Goal: Information Seeking & Learning: Learn about a topic

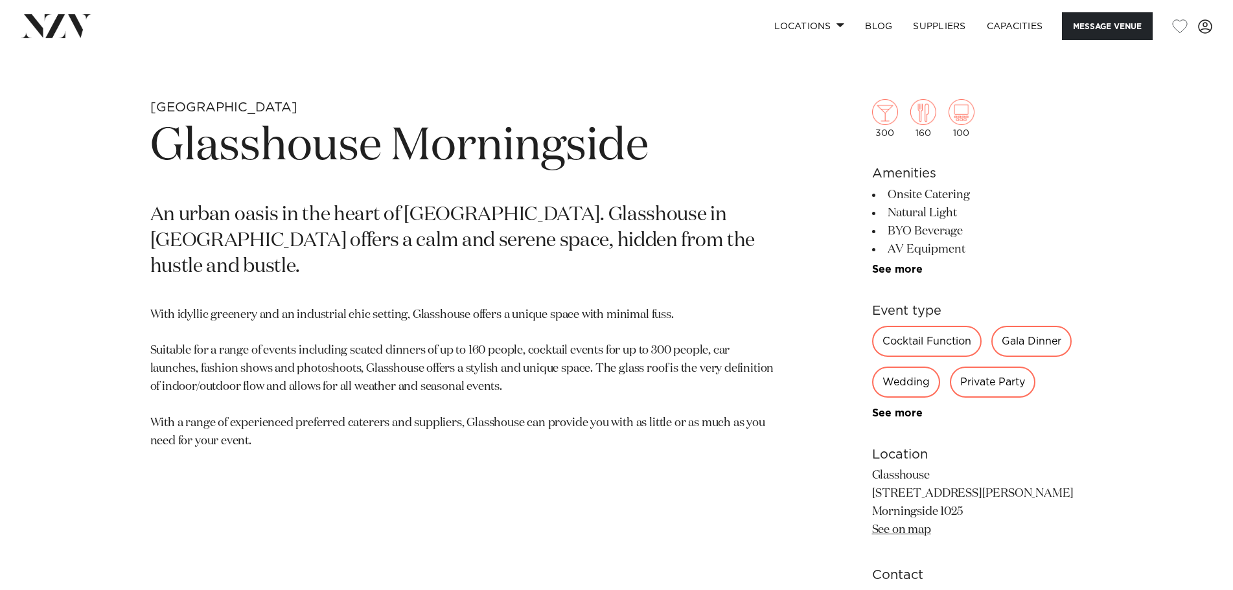
click at [676, 245] on p "An urban oasis in the heart of [GEOGRAPHIC_DATA]. Glasshouse in [GEOGRAPHIC_DAT…" at bounding box center [465, 242] width 630 height 78
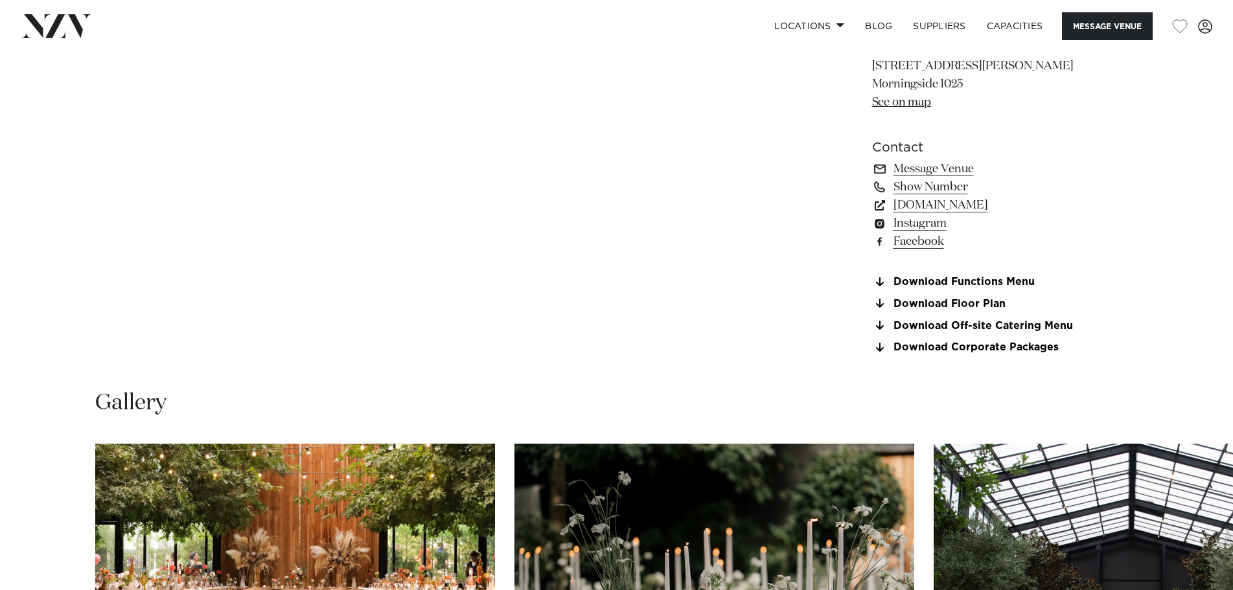
scroll to position [1426, 0]
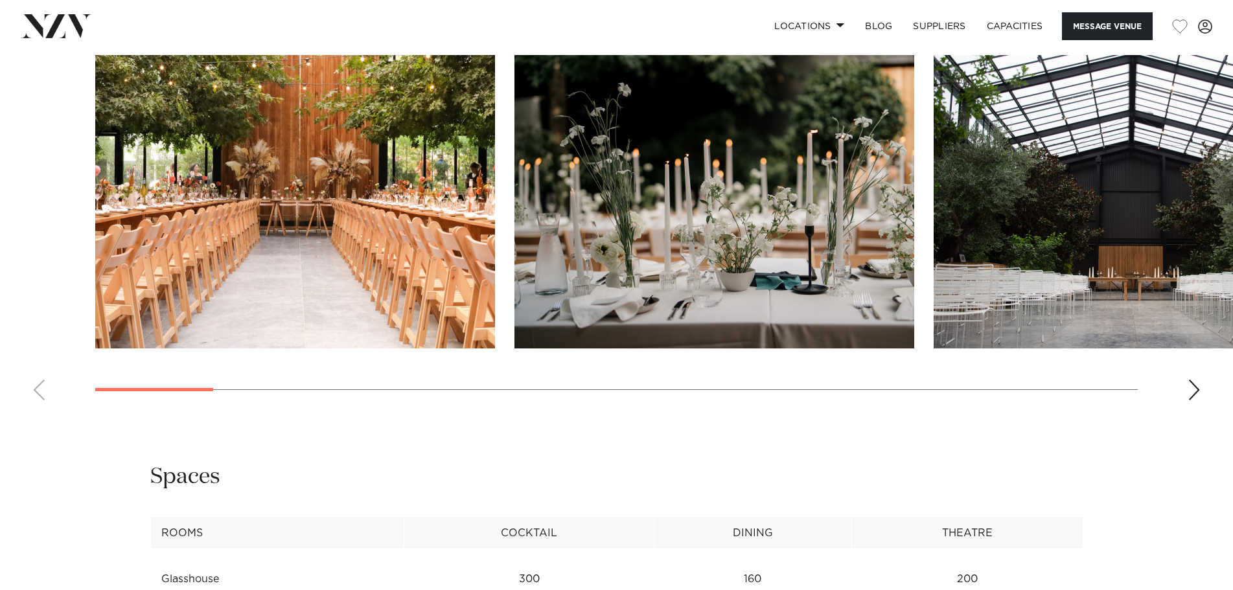
click at [1064, 285] on img "3 / 22" at bounding box center [1134, 202] width 400 height 294
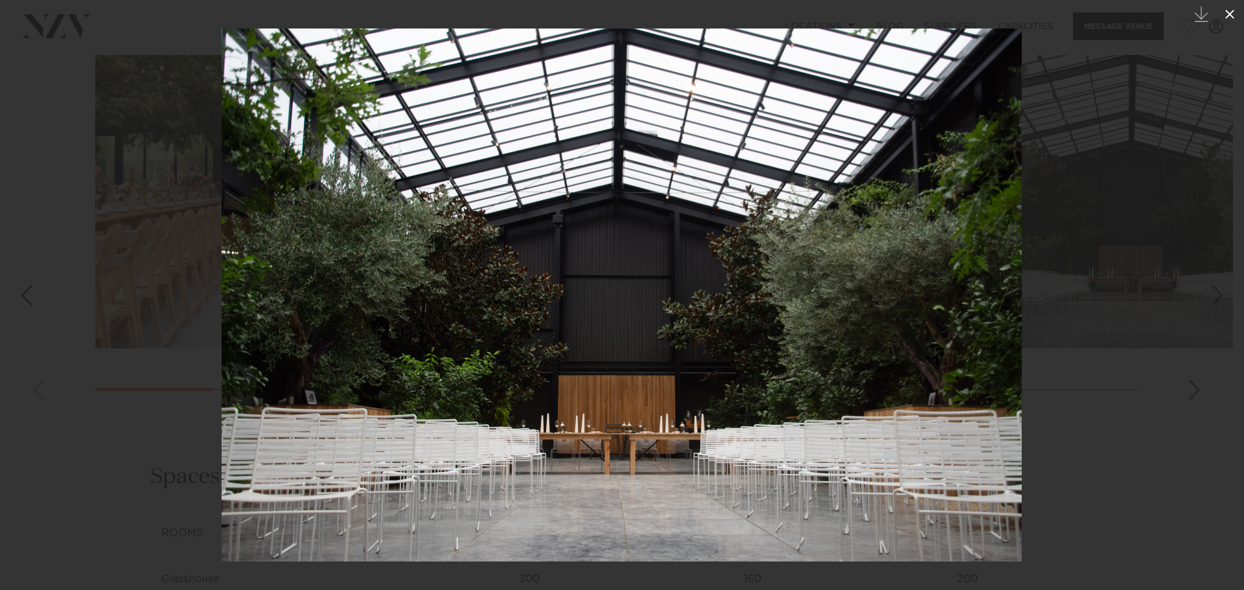
click at [1229, 12] on icon at bounding box center [1230, 14] width 16 height 16
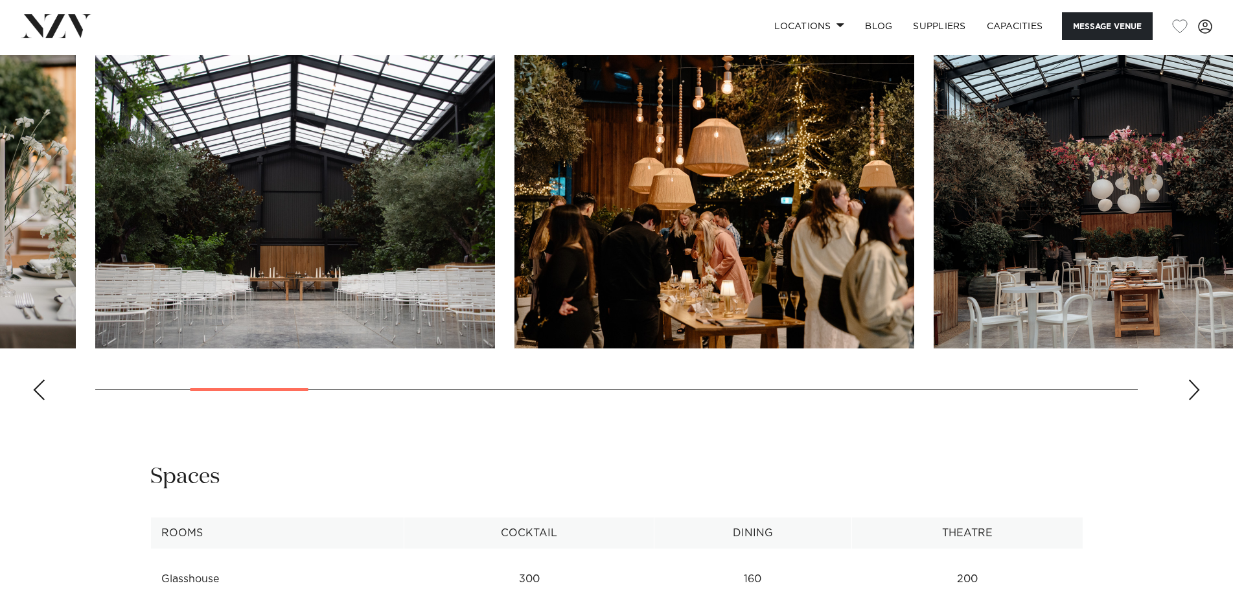
click at [1189, 391] on div "Next slide" at bounding box center [1194, 390] width 13 height 21
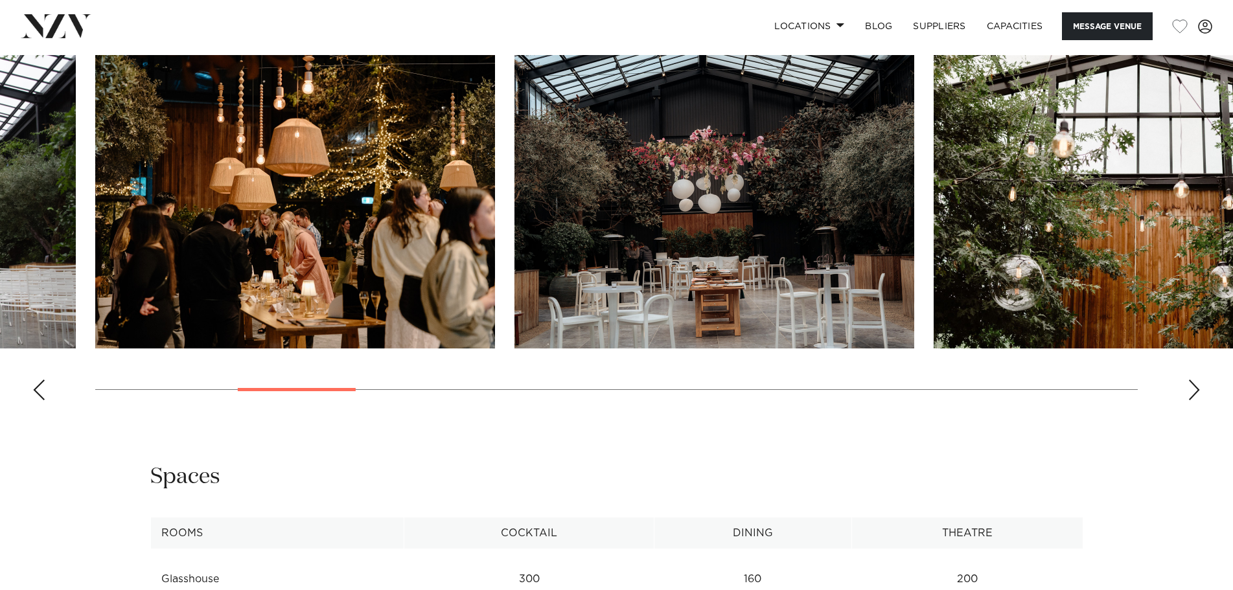
click at [1189, 391] on div "Next slide" at bounding box center [1194, 390] width 13 height 21
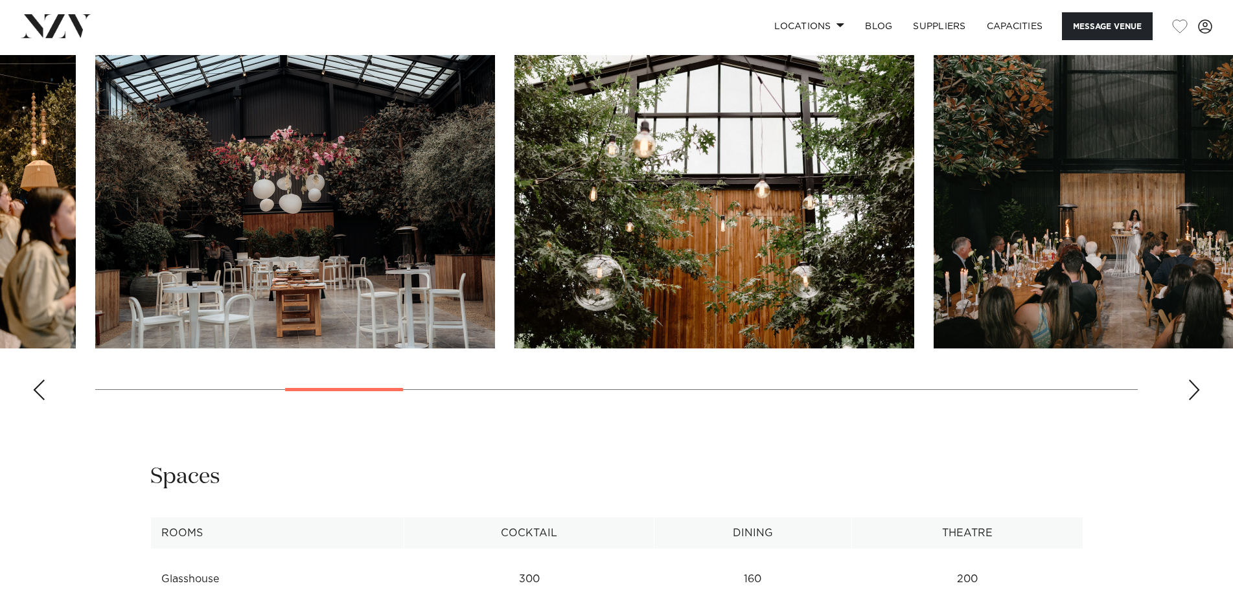
click at [1189, 391] on div "Next slide" at bounding box center [1194, 390] width 13 height 21
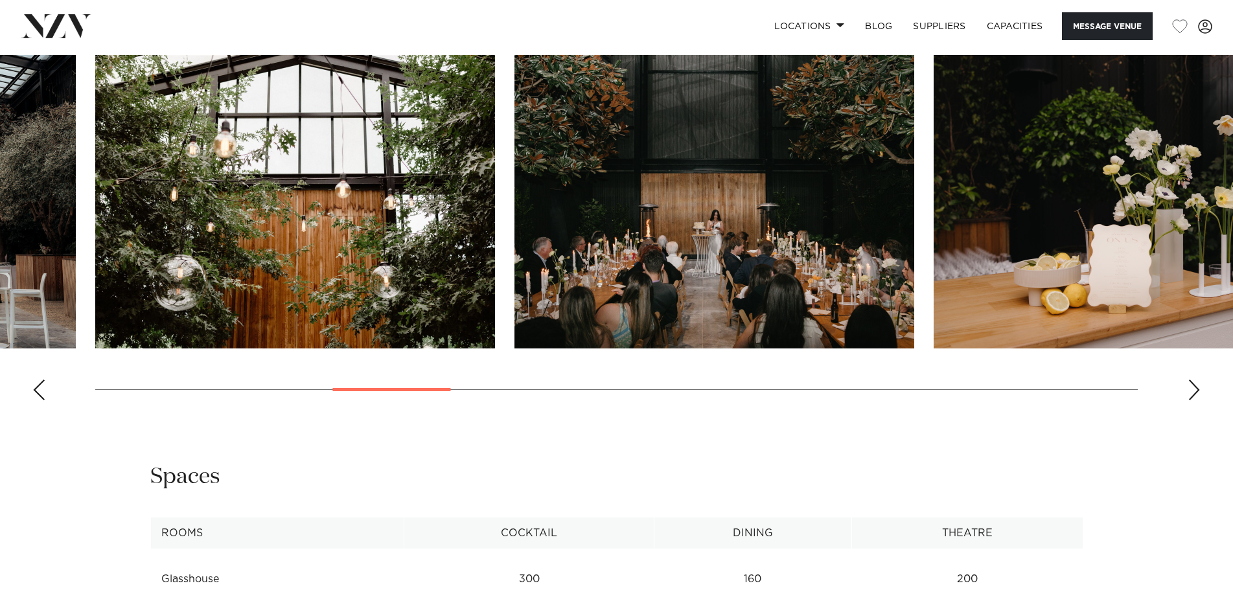
click at [1189, 391] on div "Next slide" at bounding box center [1194, 390] width 13 height 21
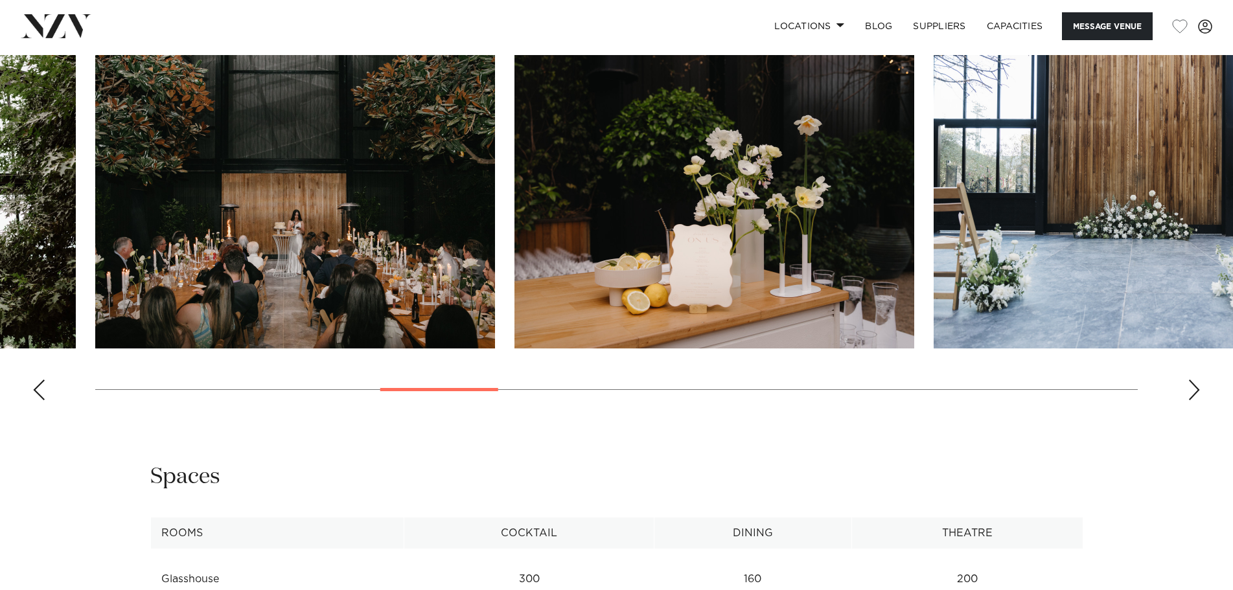
click at [1189, 391] on div "Next slide" at bounding box center [1194, 390] width 13 height 21
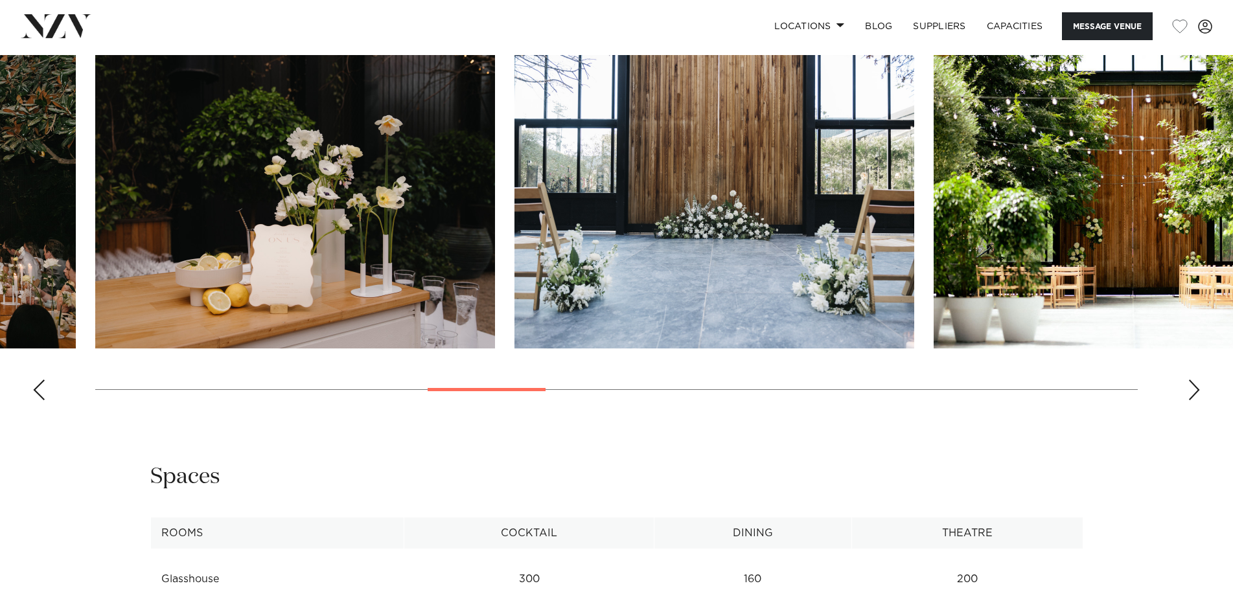
click at [1189, 391] on div "Next slide" at bounding box center [1194, 390] width 13 height 21
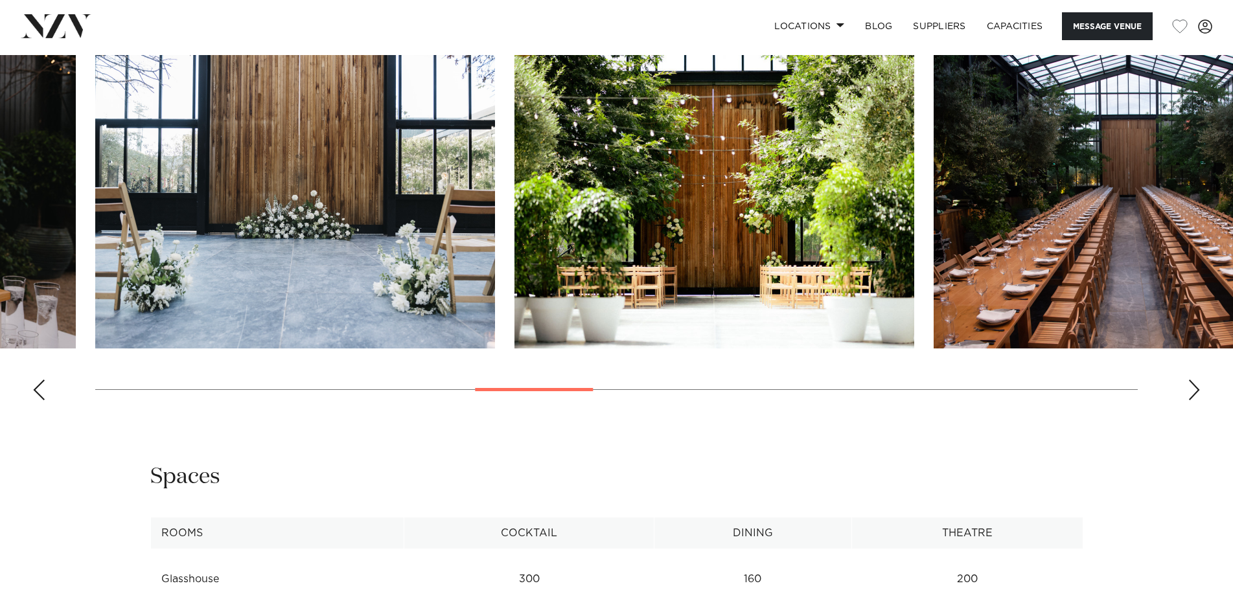
click at [1189, 391] on div "Next slide" at bounding box center [1194, 390] width 13 height 21
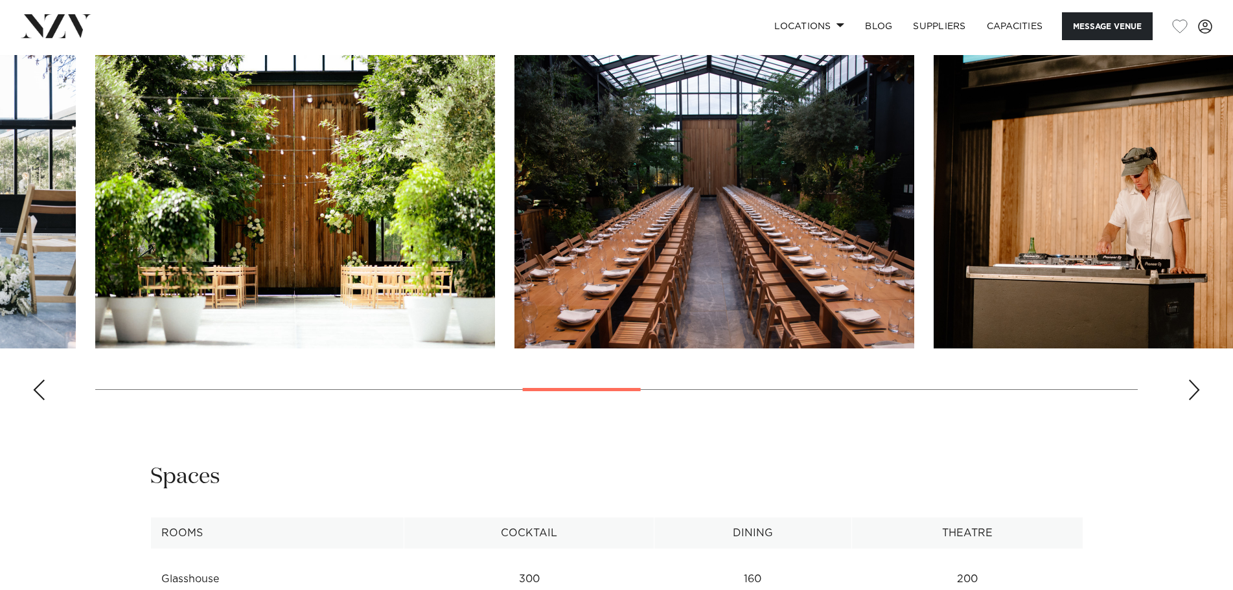
click at [1189, 391] on div "Next slide" at bounding box center [1194, 390] width 13 height 21
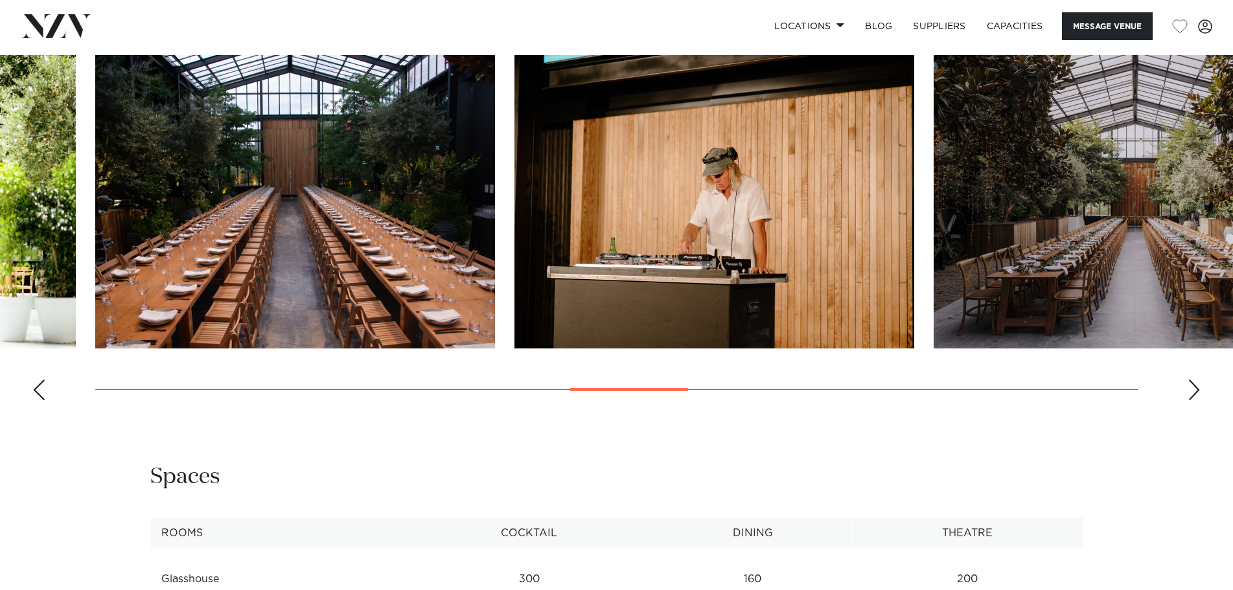
click at [1189, 391] on div "Next slide" at bounding box center [1194, 390] width 13 height 21
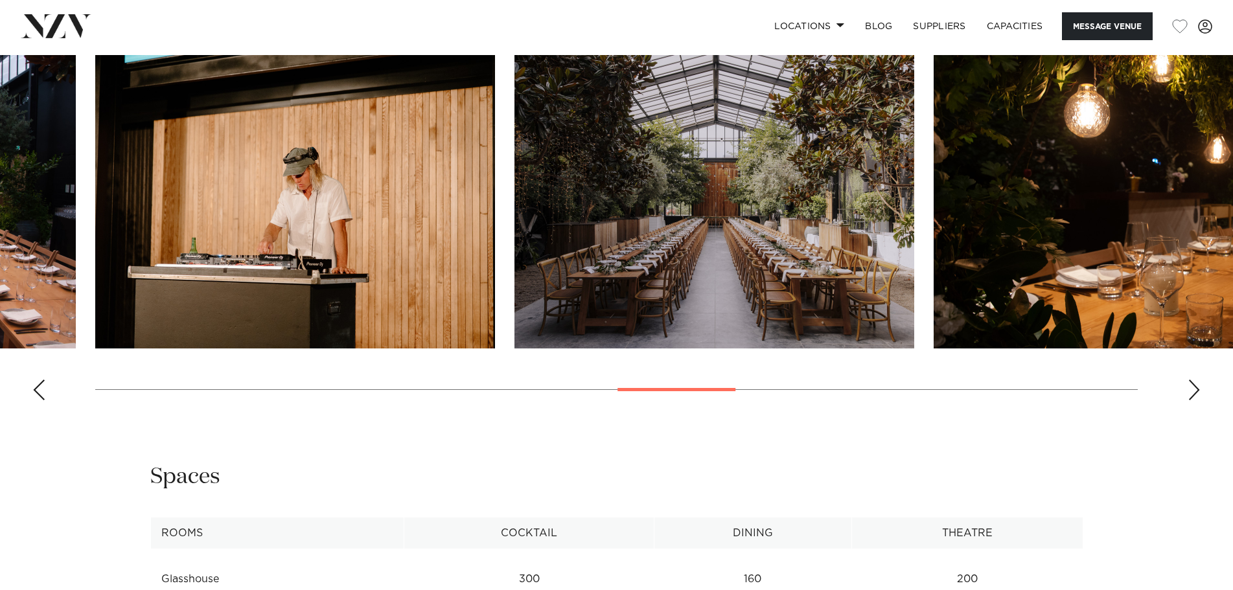
click at [1189, 391] on div "Next slide" at bounding box center [1194, 390] width 13 height 21
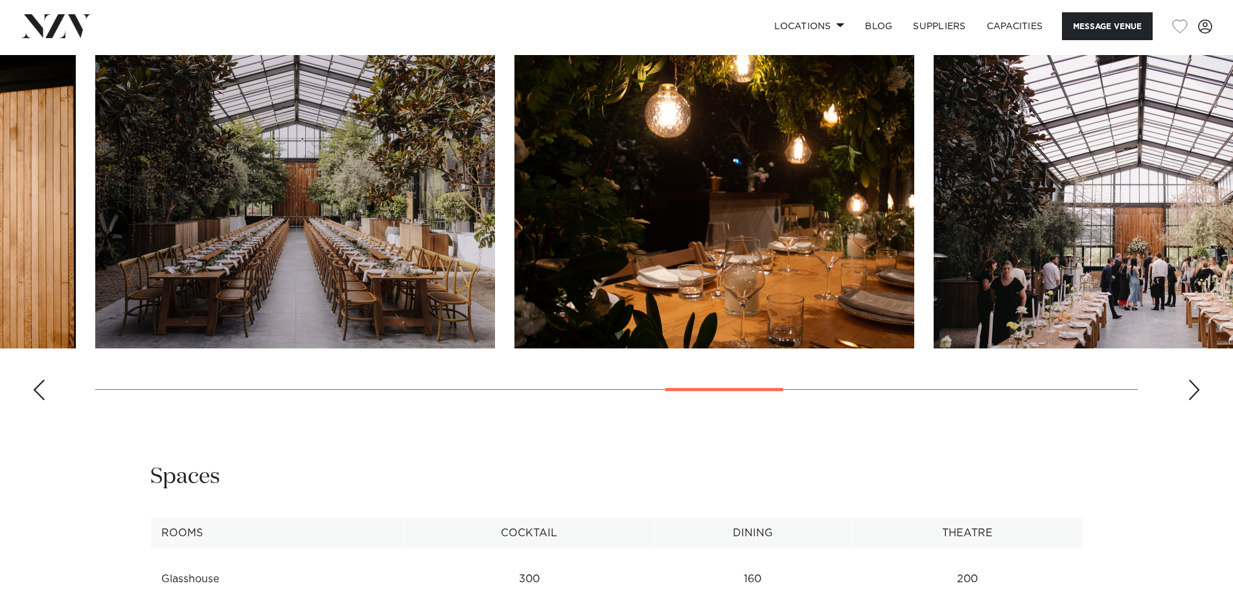
click at [1189, 391] on div "Next slide" at bounding box center [1194, 390] width 13 height 21
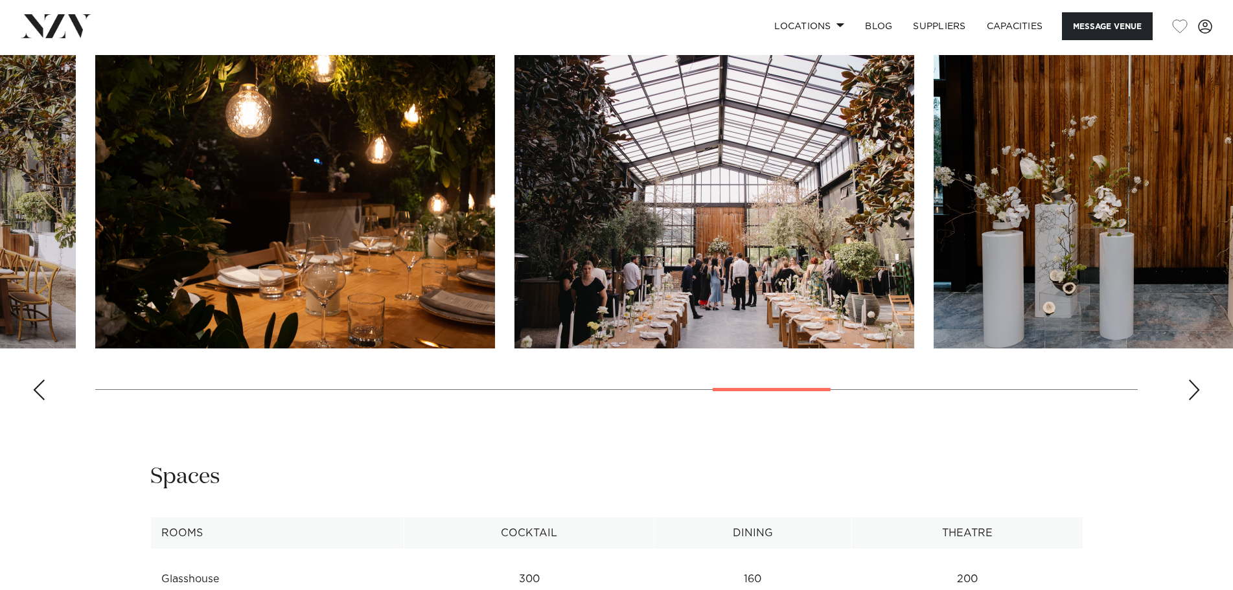
click at [1189, 391] on div "Next slide" at bounding box center [1194, 390] width 13 height 21
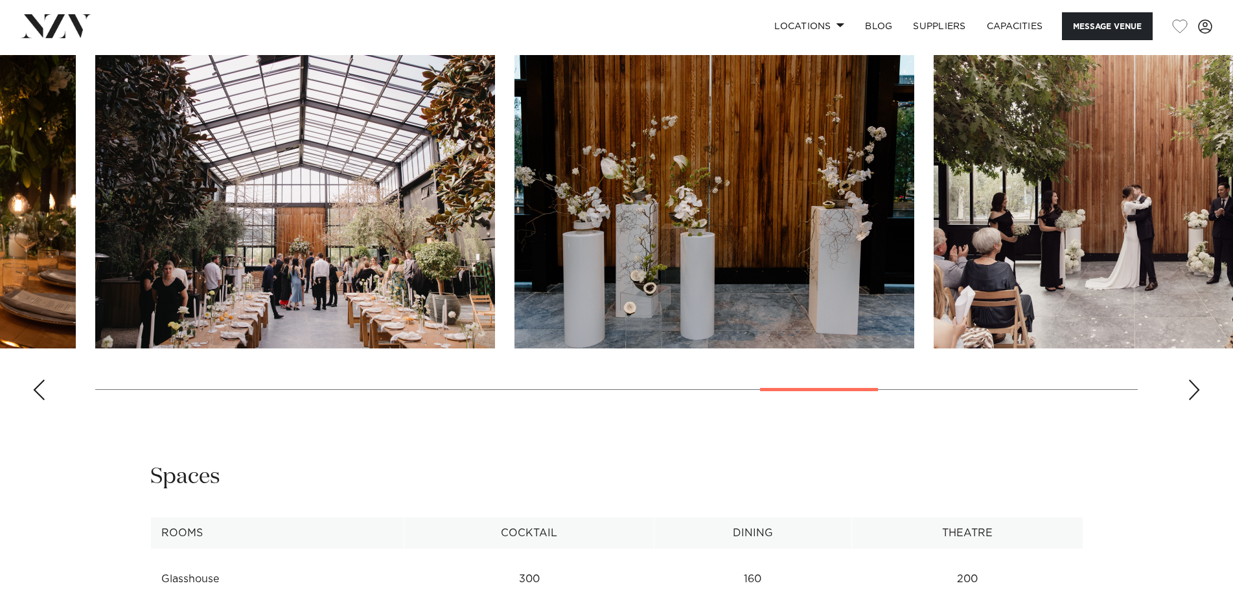
click at [1189, 391] on div "Next slide" at bounding box center [1194, 390] width 13 height 21
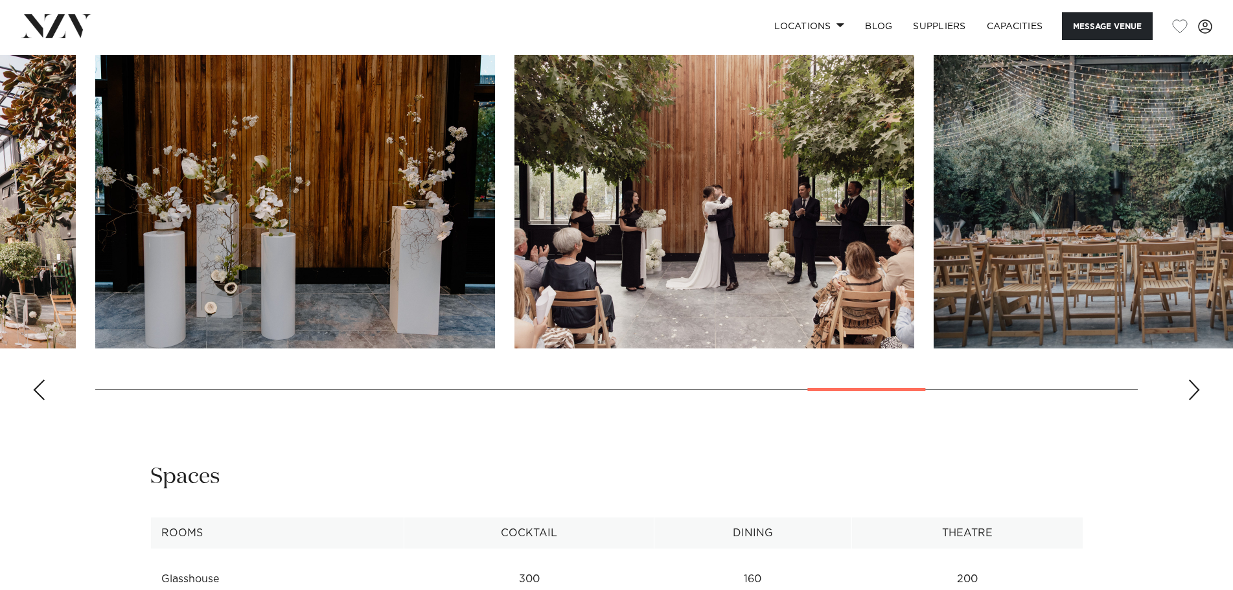
click at [799, 276] on img "17 / 22" at bounding box center [715, 202] width 400 height 294
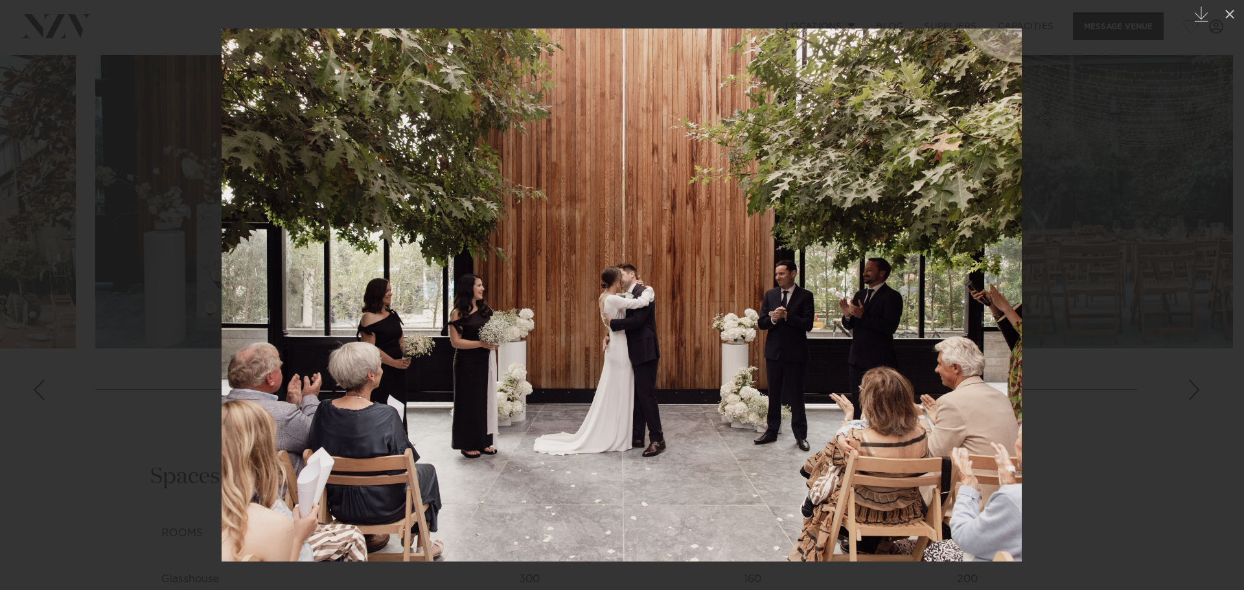
click at [1079, 430] on div at bounding box center [622, 295] width 1244 height 590
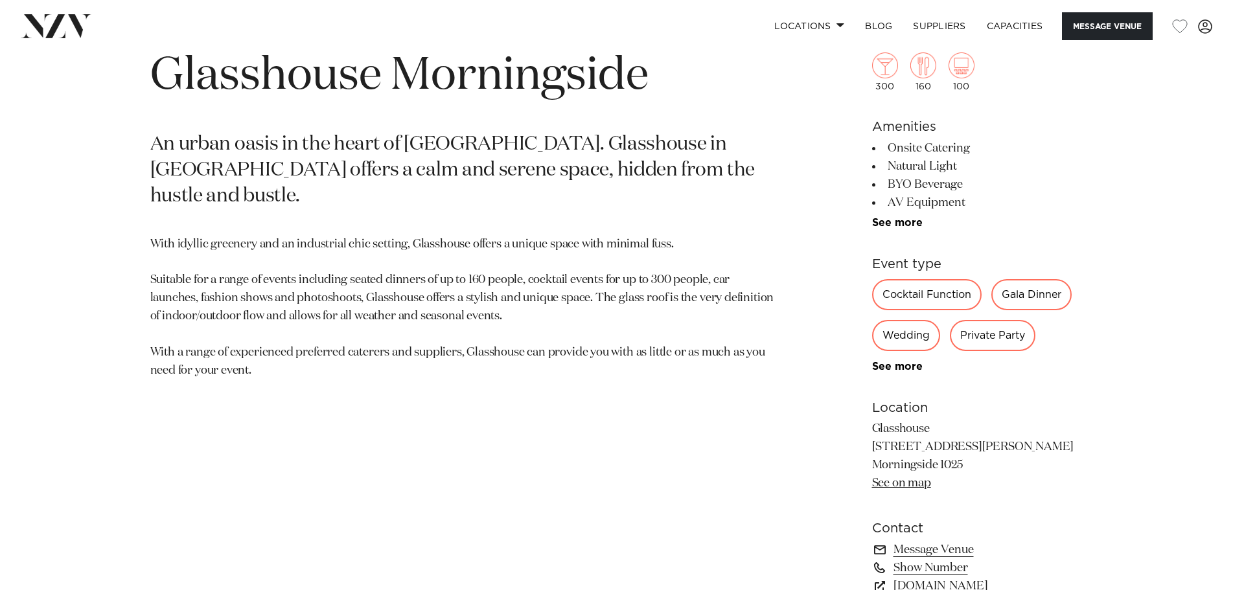
scroll to position [648, 0]
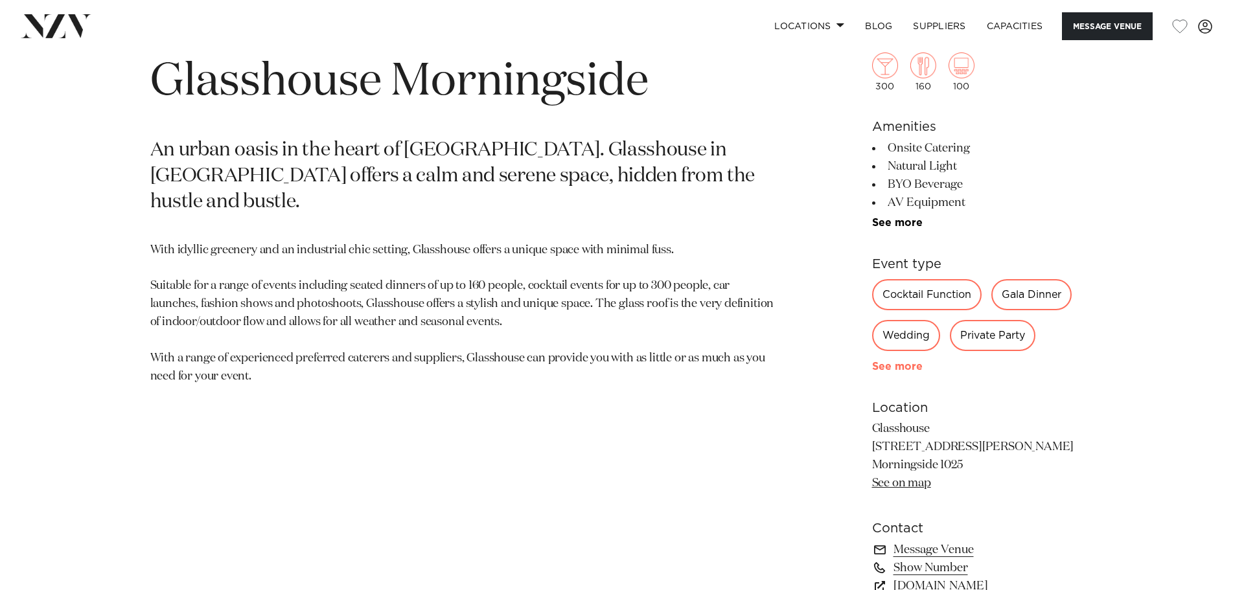
click at [883, 369] on link "See more" at bounding box center [922, 367] width 101 height 10
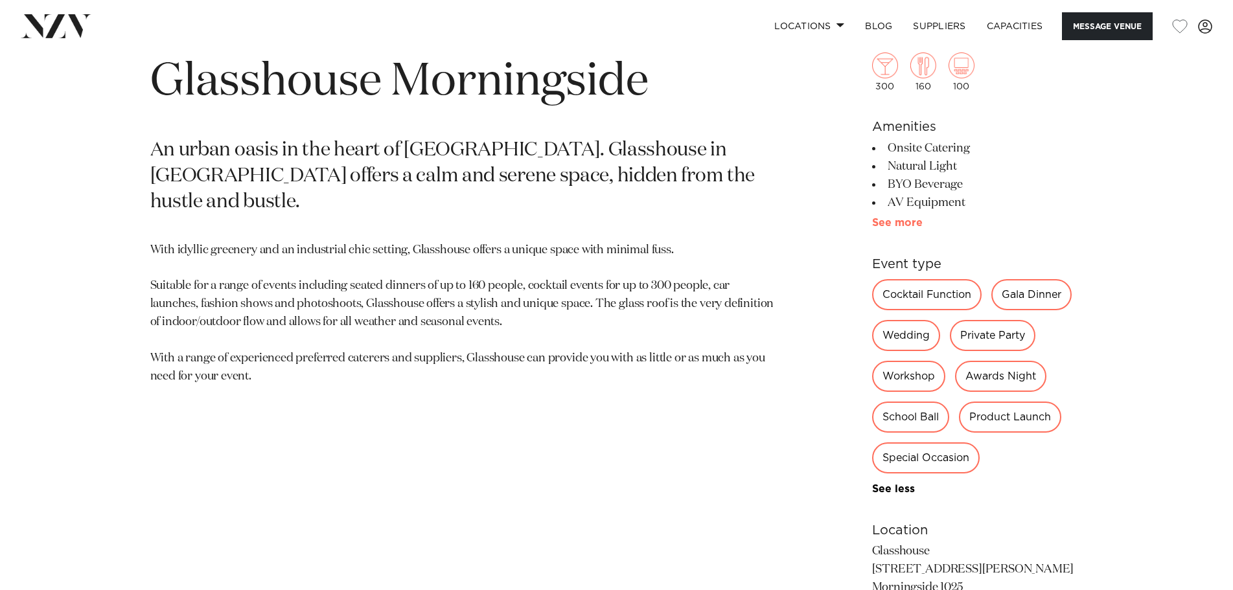
click at [909, 225] on link "See more" at bounding box center [922, 223] width 101 height 10
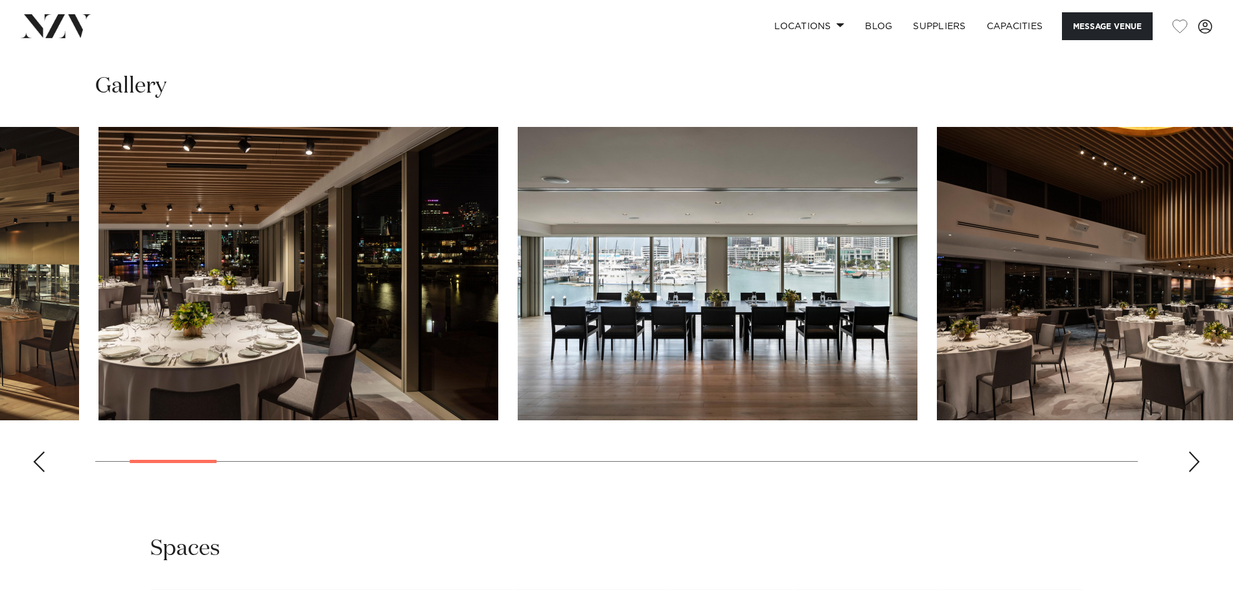
click at [150, 282] on img "2 / 30" at bounding box center [299, 274] width 400 height 294
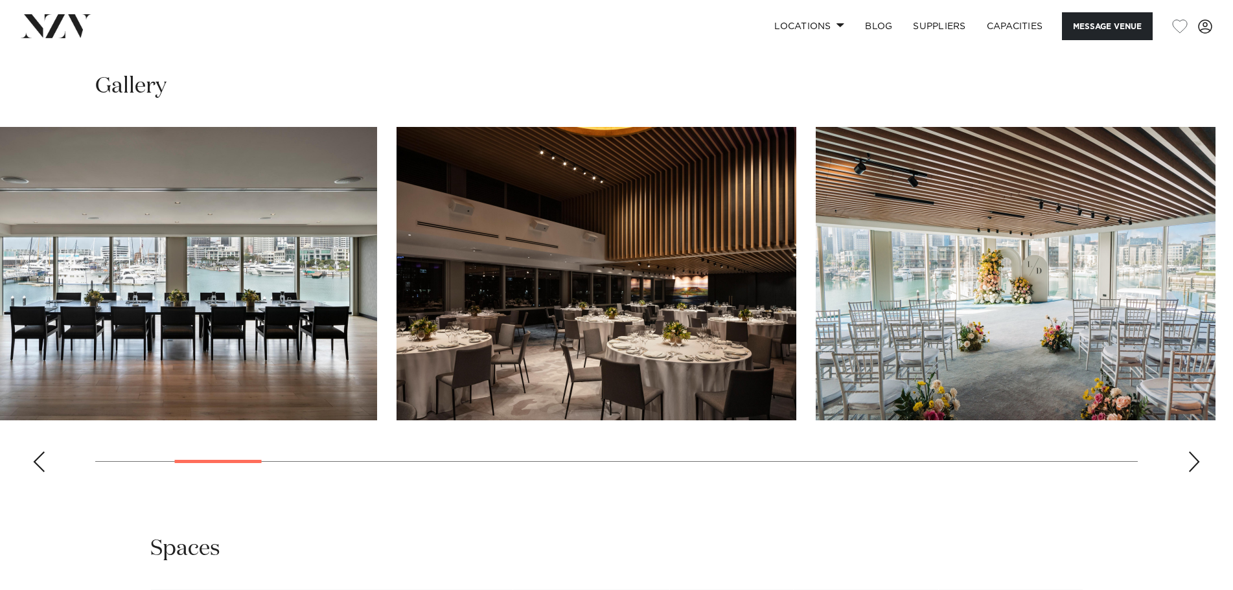
click at [232, 287] on img "3 / 30" at bounding box center [177, 274] width 400 height 294
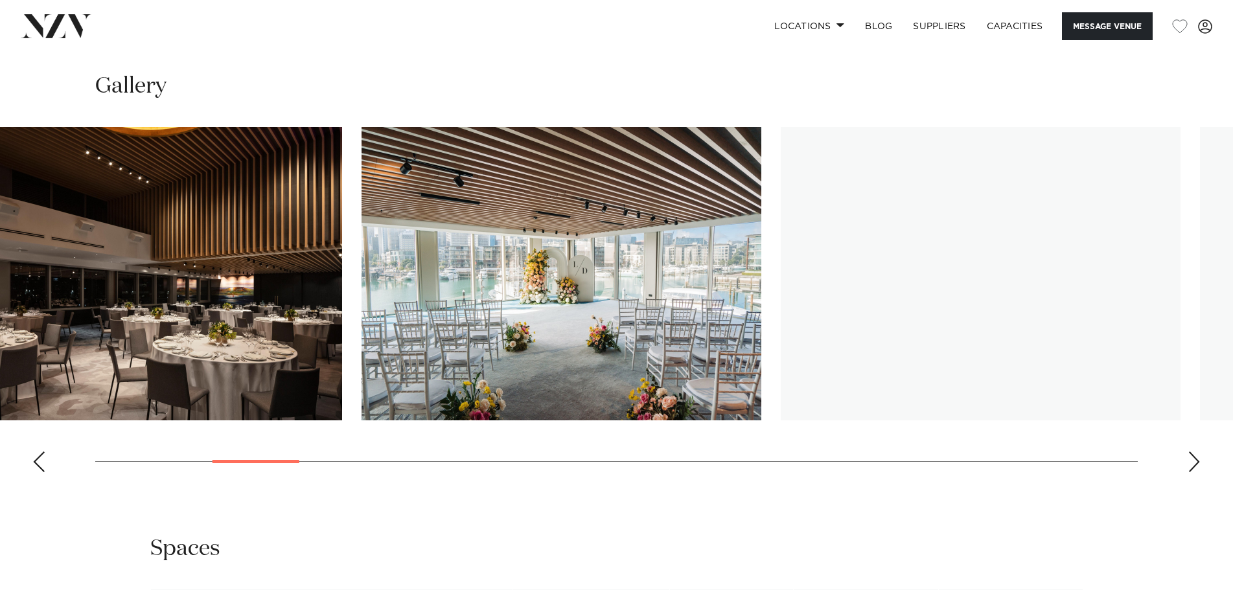
click at [0, 270] on img "4 / 30" at bounding box center [142, 274] width 400 height 294
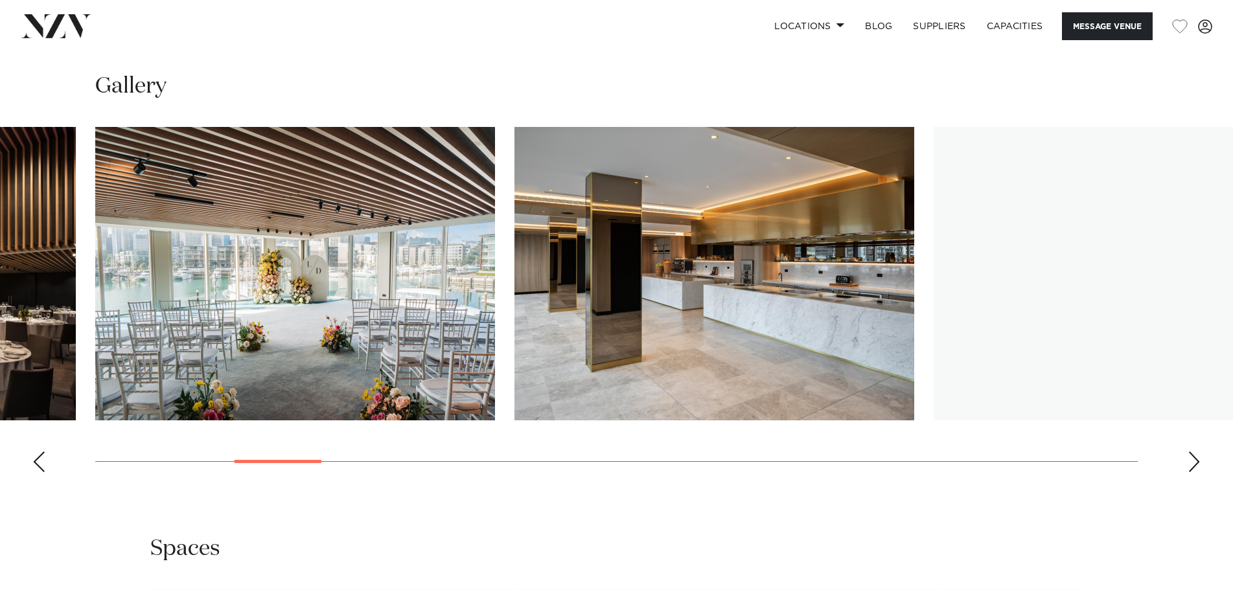
click at [515, 262] on img "6 / 30" at bounding box center [715, 274] width 400 height 294
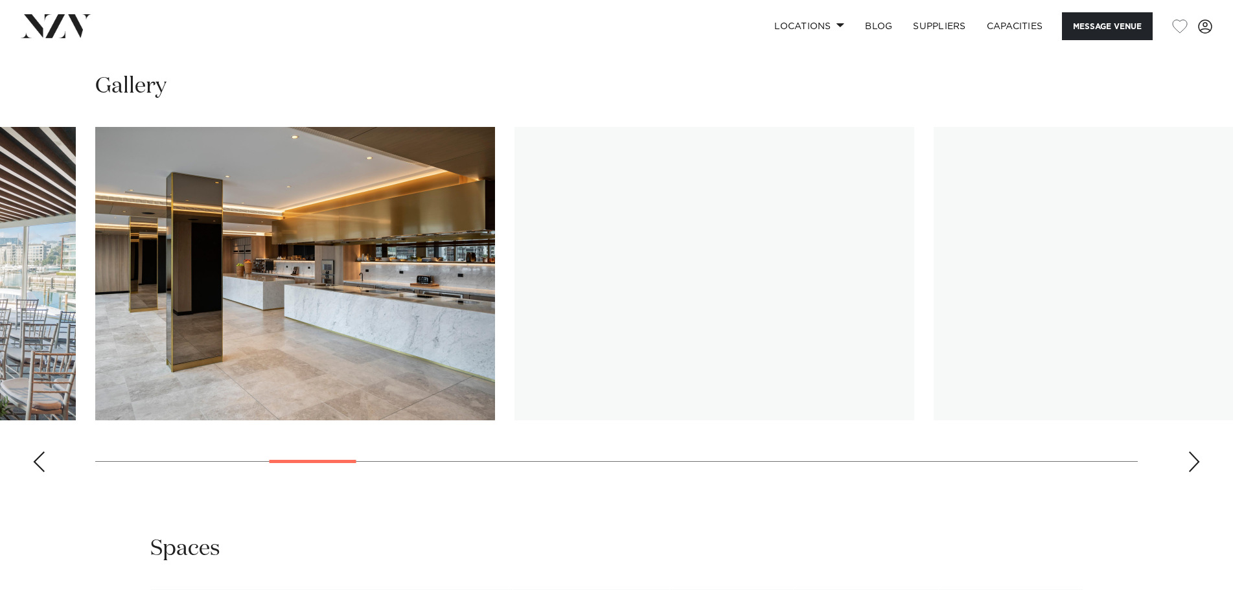
click at [515, 255] on img "7 / 30" at bounding box center [715, 274] width 400 height 294
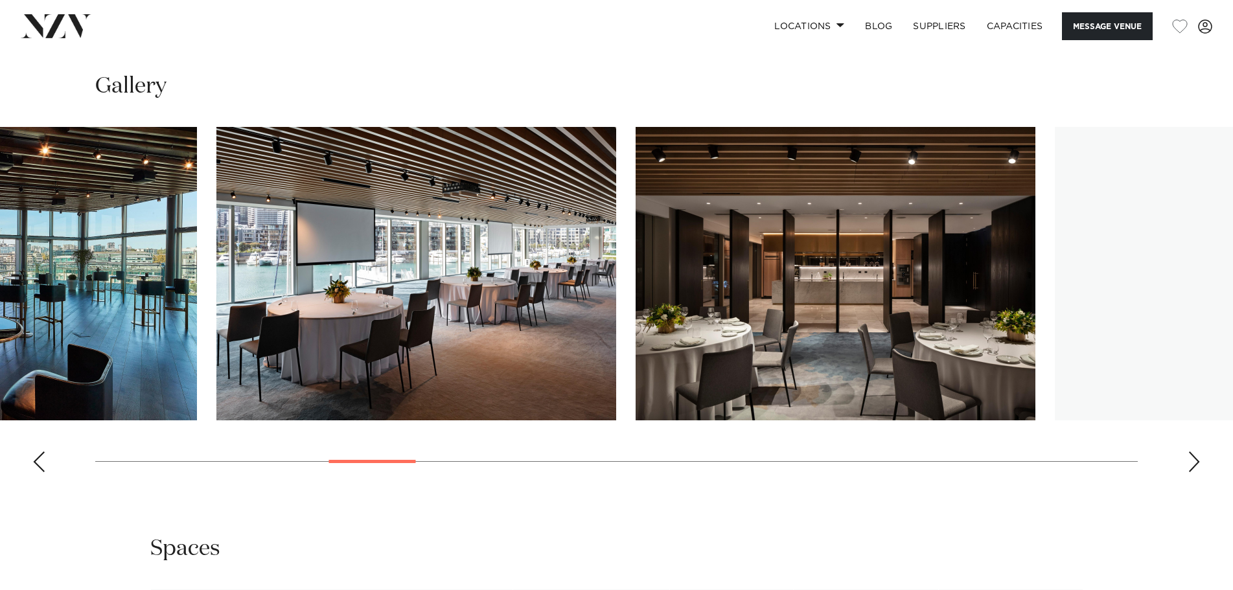
click at [378, 268] on img "8 / 30" at bounding box center [416, 274] width 400 height 294
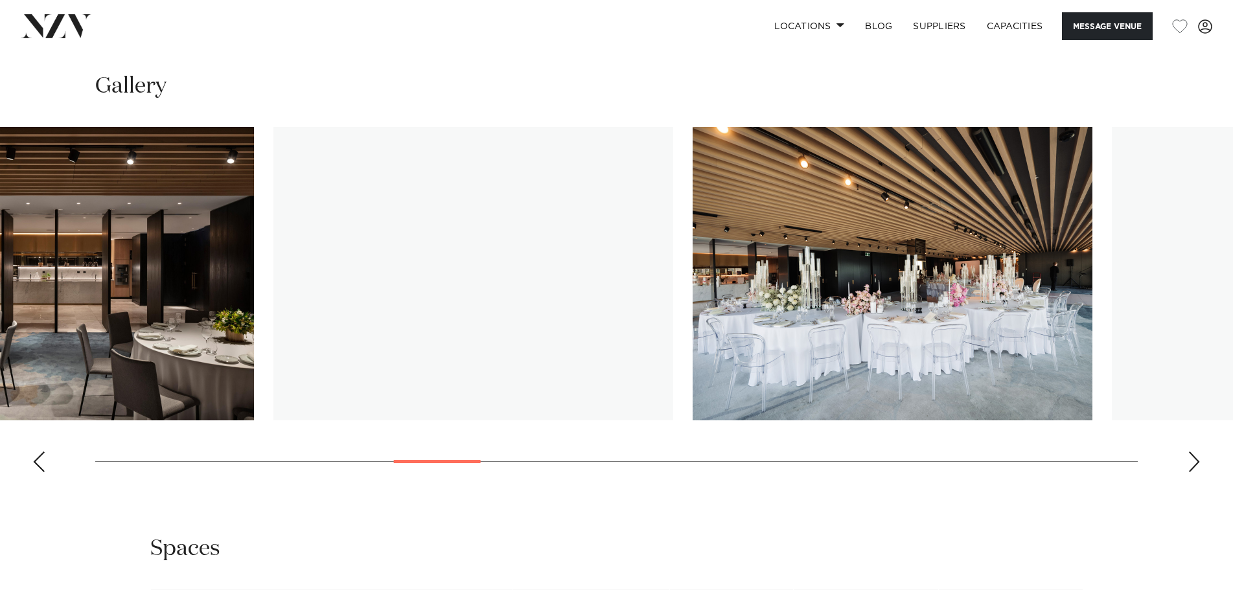
click at [450, 285] on img "10 / 30" at bounding box center [474, 274] width 400 height 294
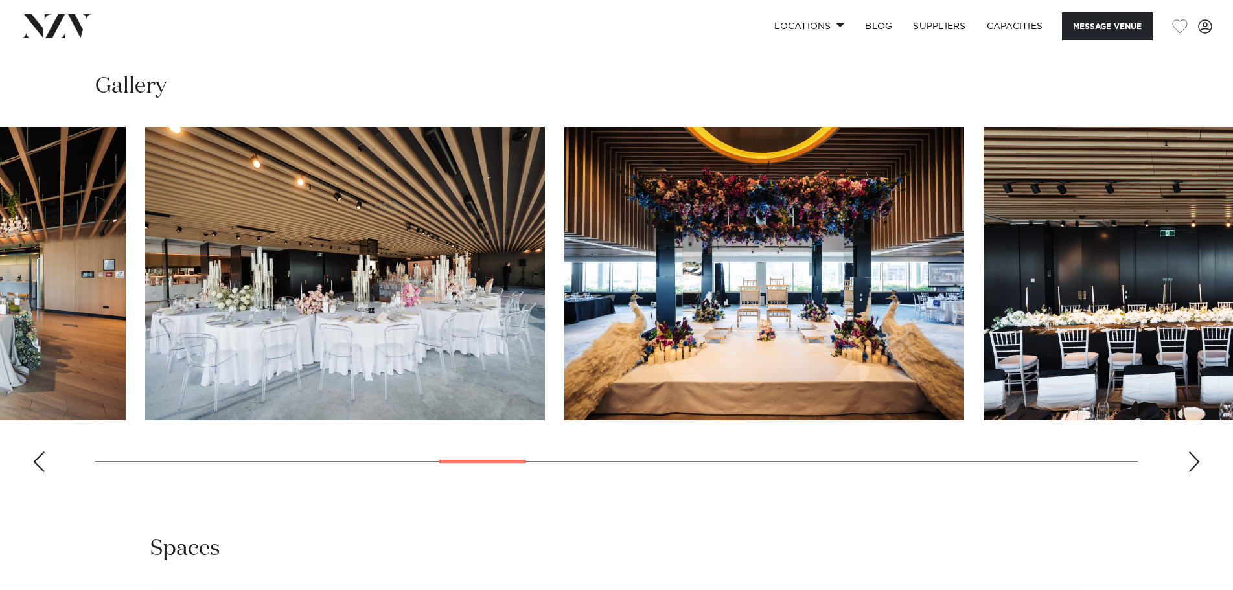
click at [411, 275] on img "11 / 30" at bounding box center [345, 274] width 400 height 294
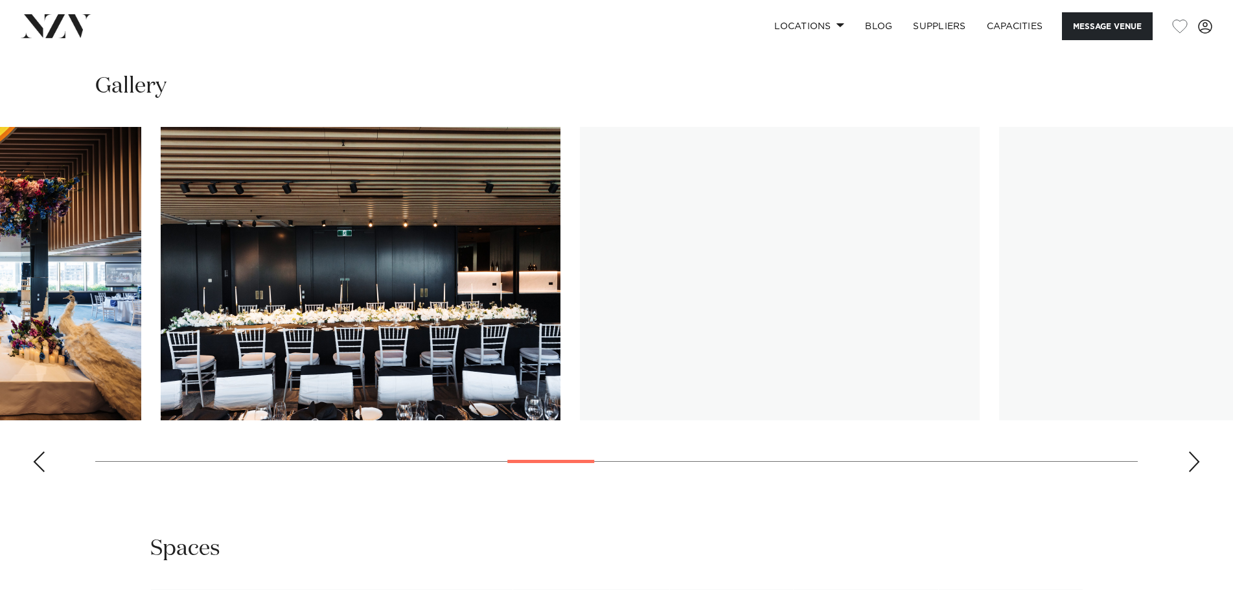
click at [180, 246] on img "13 / 30" at bounding box center [361, 274] width 400 height 294
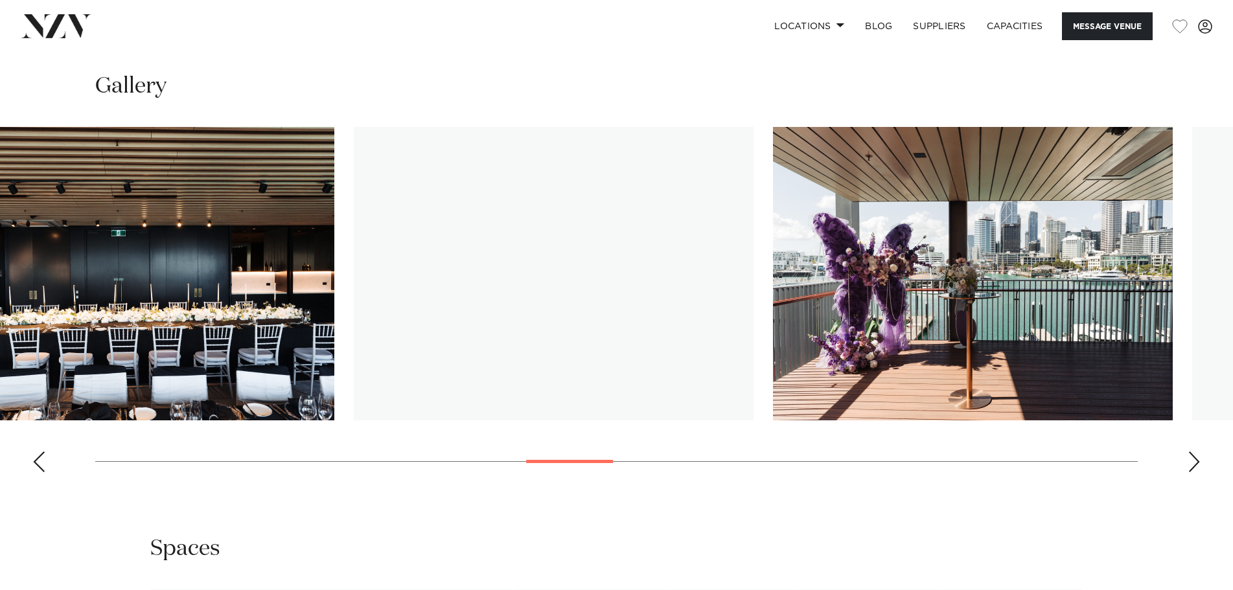
click at [95, 213] on img "13 / 30" at bounding box center [135, 274] width 400 height 294
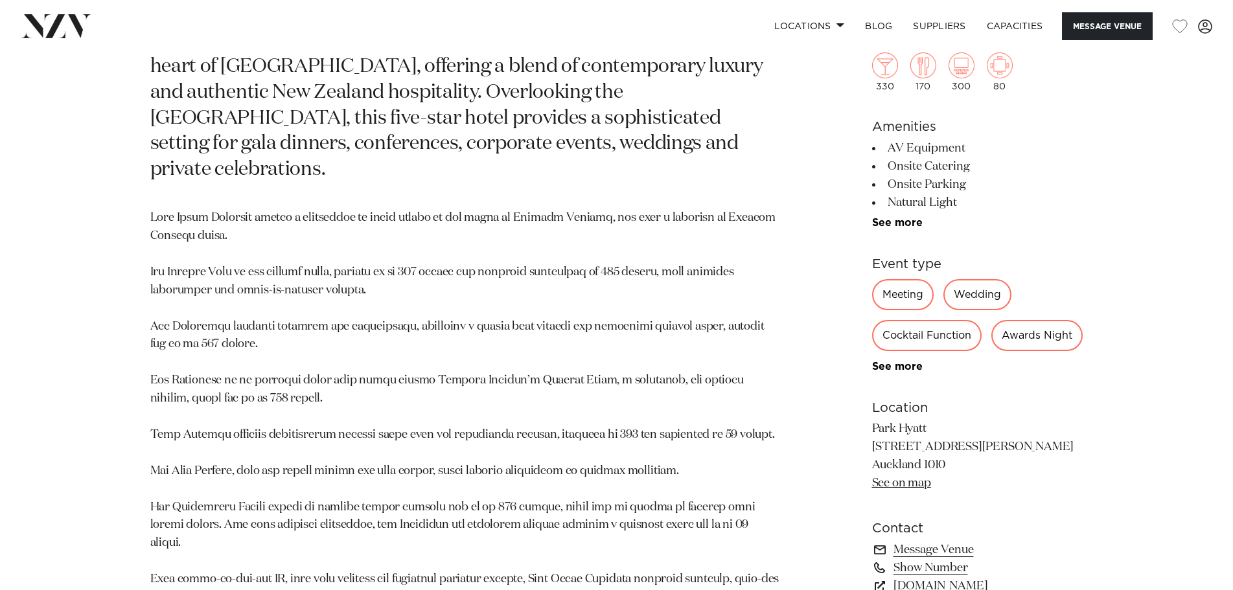
scroll to position [778, 0]
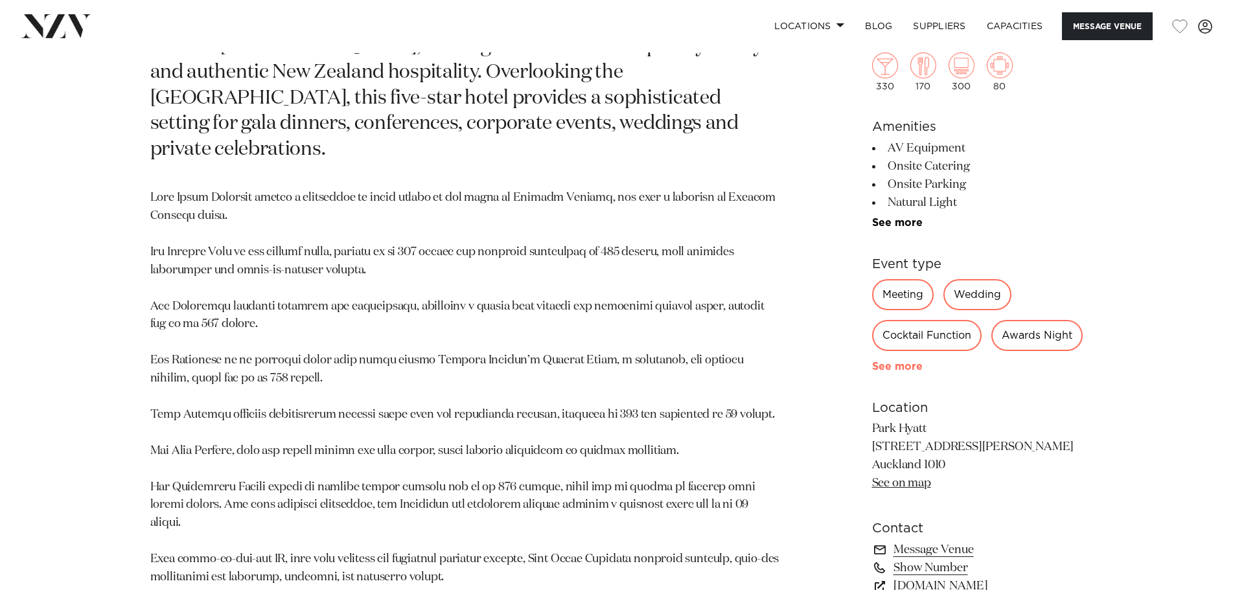
click at [895, 327] on div "Meeting Wedding Cocktail Function Awards Night Conference Private Party See more" at bounding box center [977, 325] width 211 height 93
click at [886, 362] on link "See more" at bounding box center [922, 367] width 101 height 10
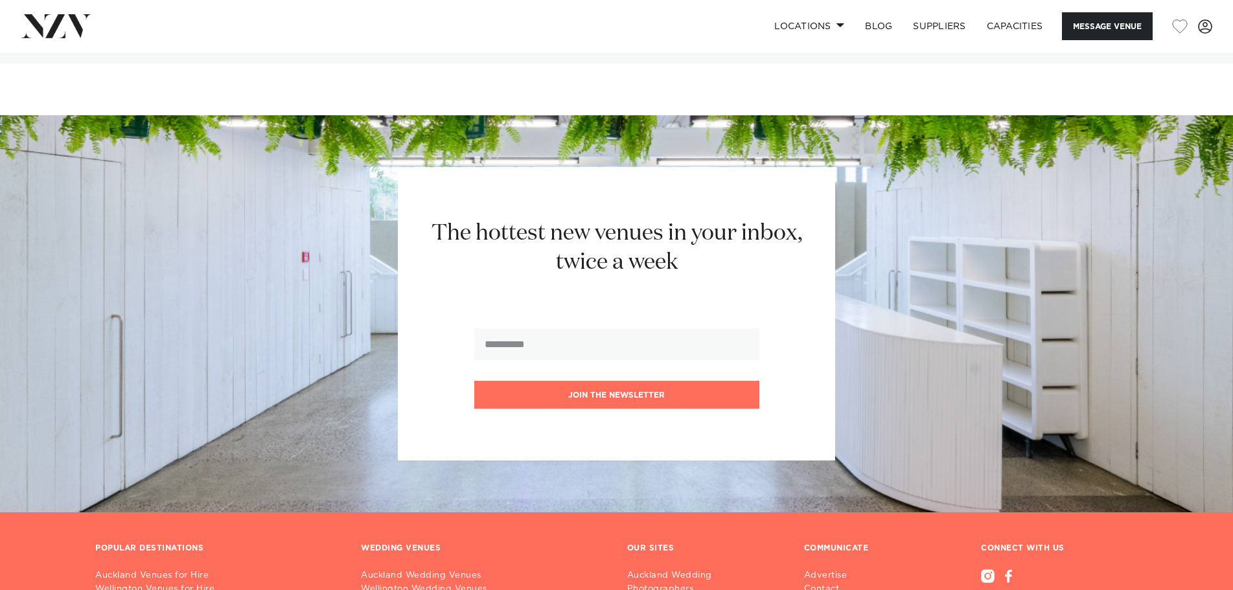
scroll to position [2914, 0]
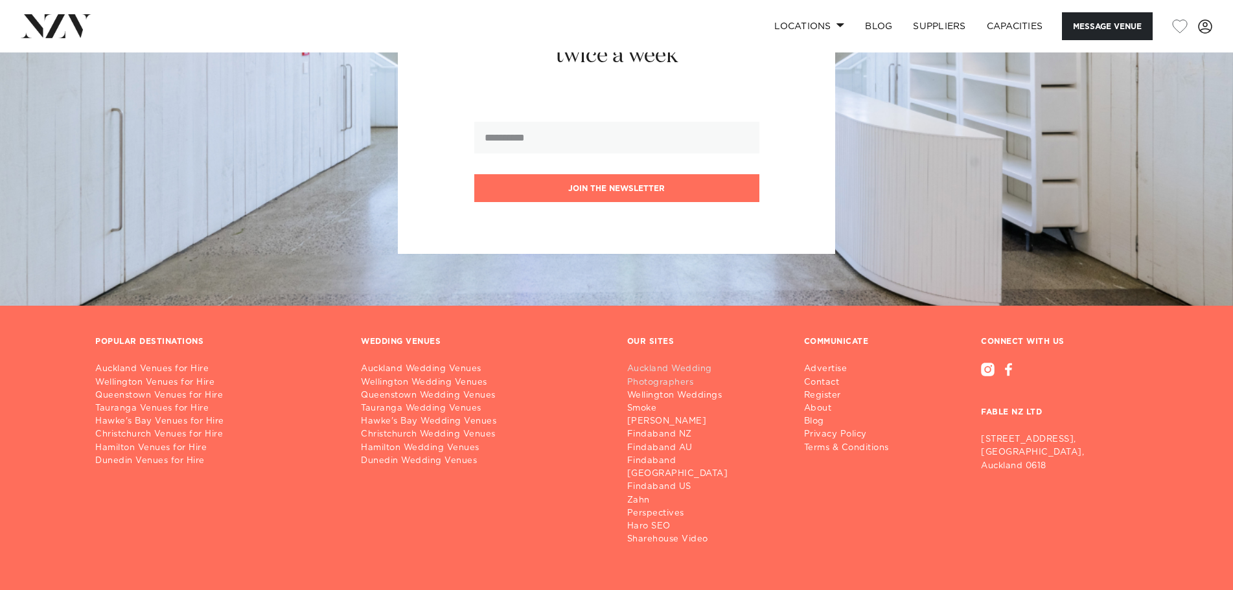
click at [665, 363] on link "Auckland Wedding Photographers" at bounding box center [705, 376] width 156 height 26
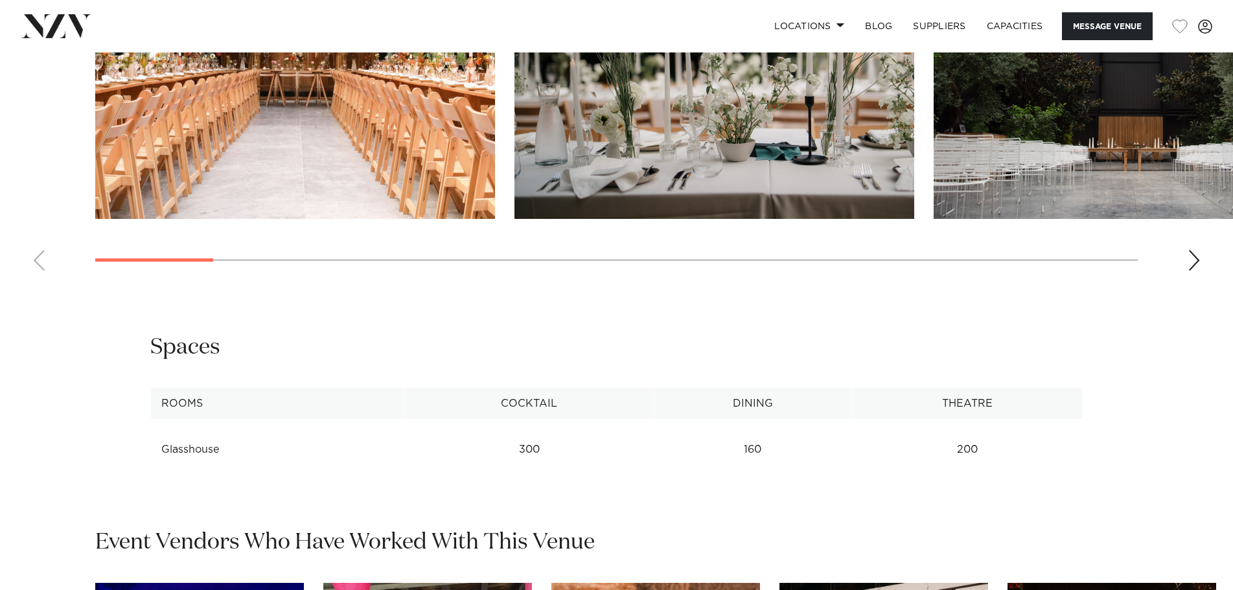
scroll to position [1231, 0]
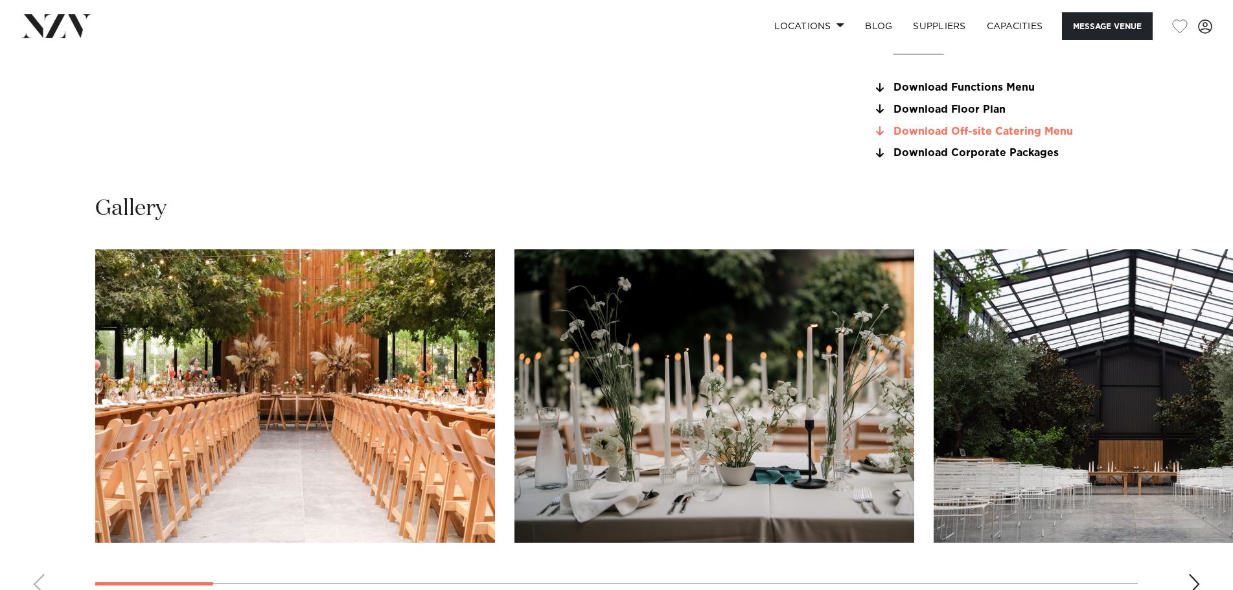
click at [985, 128] on link "Download Off-site Catering Menu" at bounding box center [977, 132] width 211 height 12
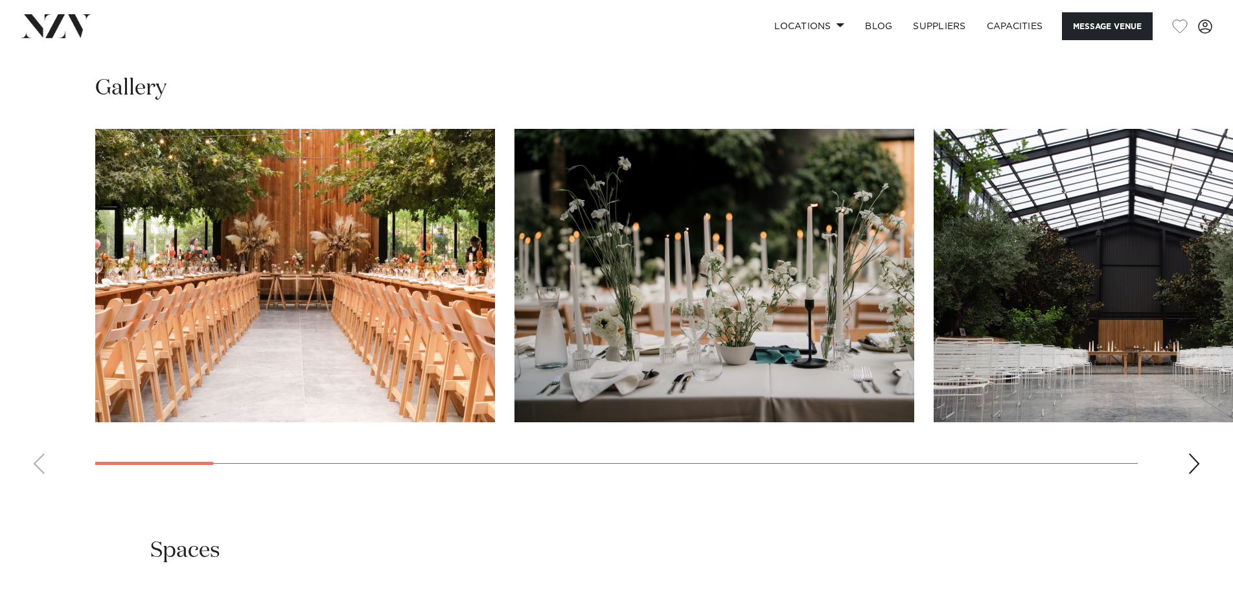
scroll to position [1361, 0]
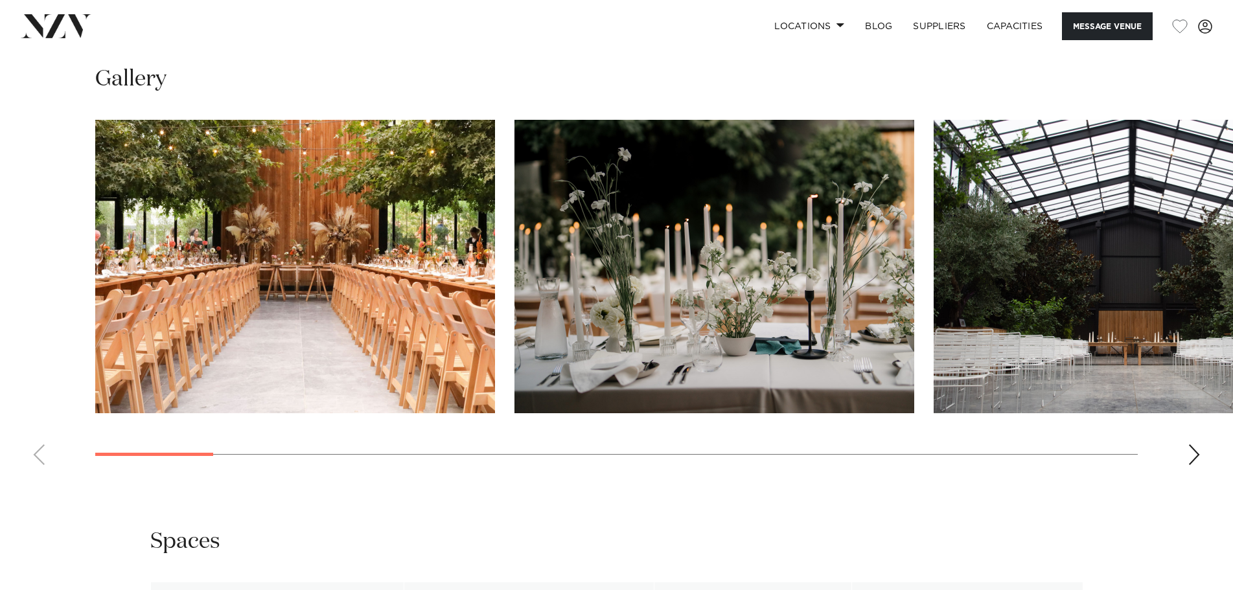
click at [1041, 303] on img "3 / 22" at bounding box center [1134, 267] width 400 height 294
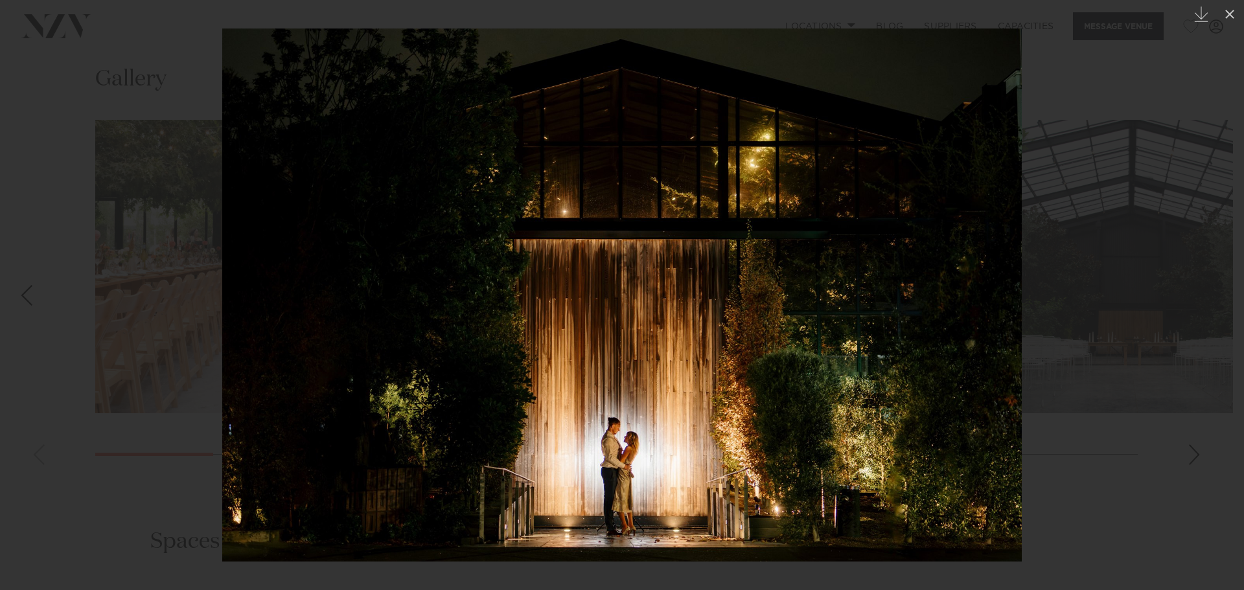
click at [1068, 344] on div at bounding box center [622, 295] width 1244 height 590
